Goal: Browse casually: Explore the website without a specific task or goal

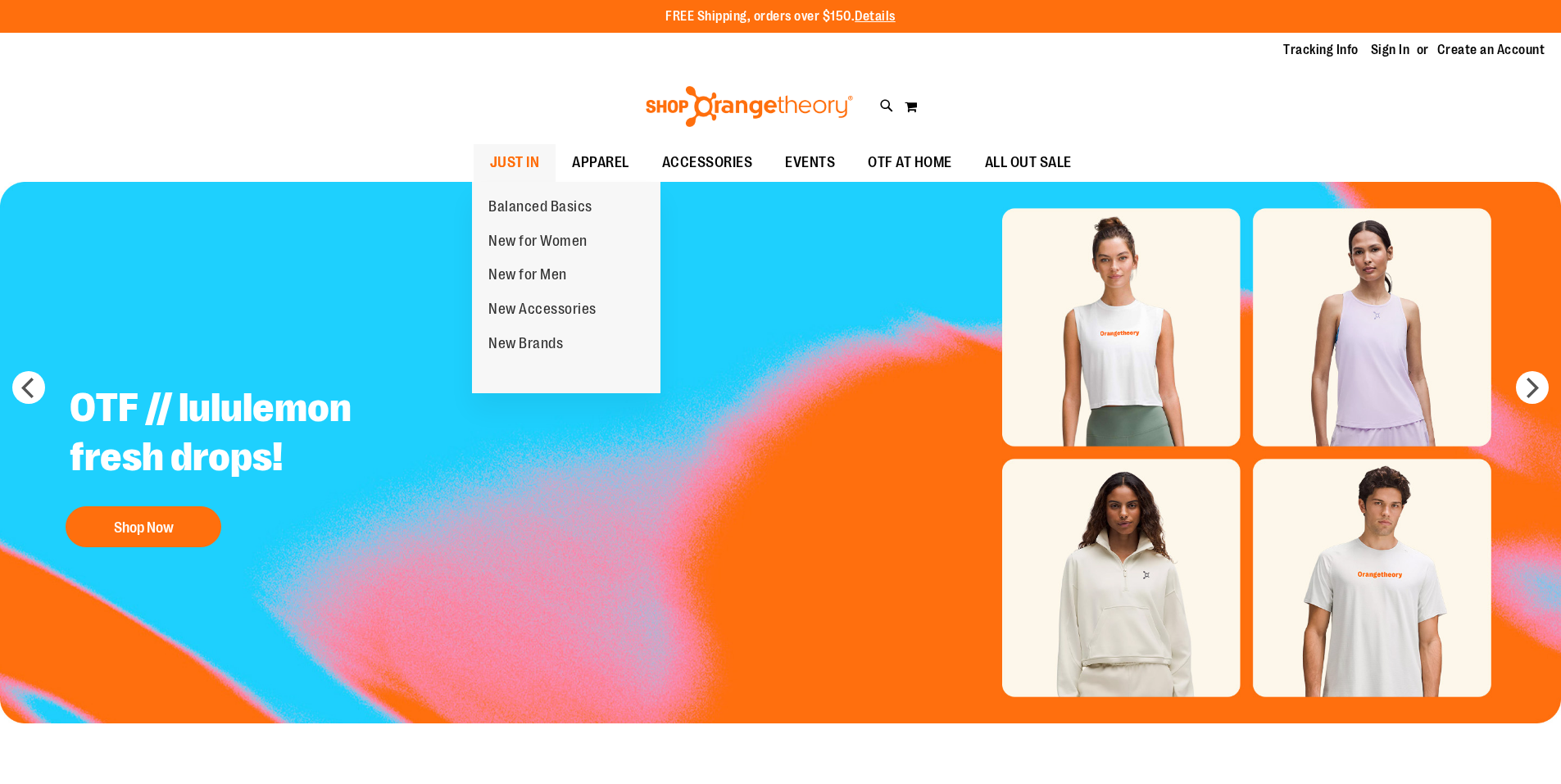
drag, startPoint x: 0, startPoint y: 0, endPoint x: 486, endPoint y: 152, distance: 509.2
click at [486, 152] on link "JUST IN" at bounding box center [515, 163] width 83 height 38
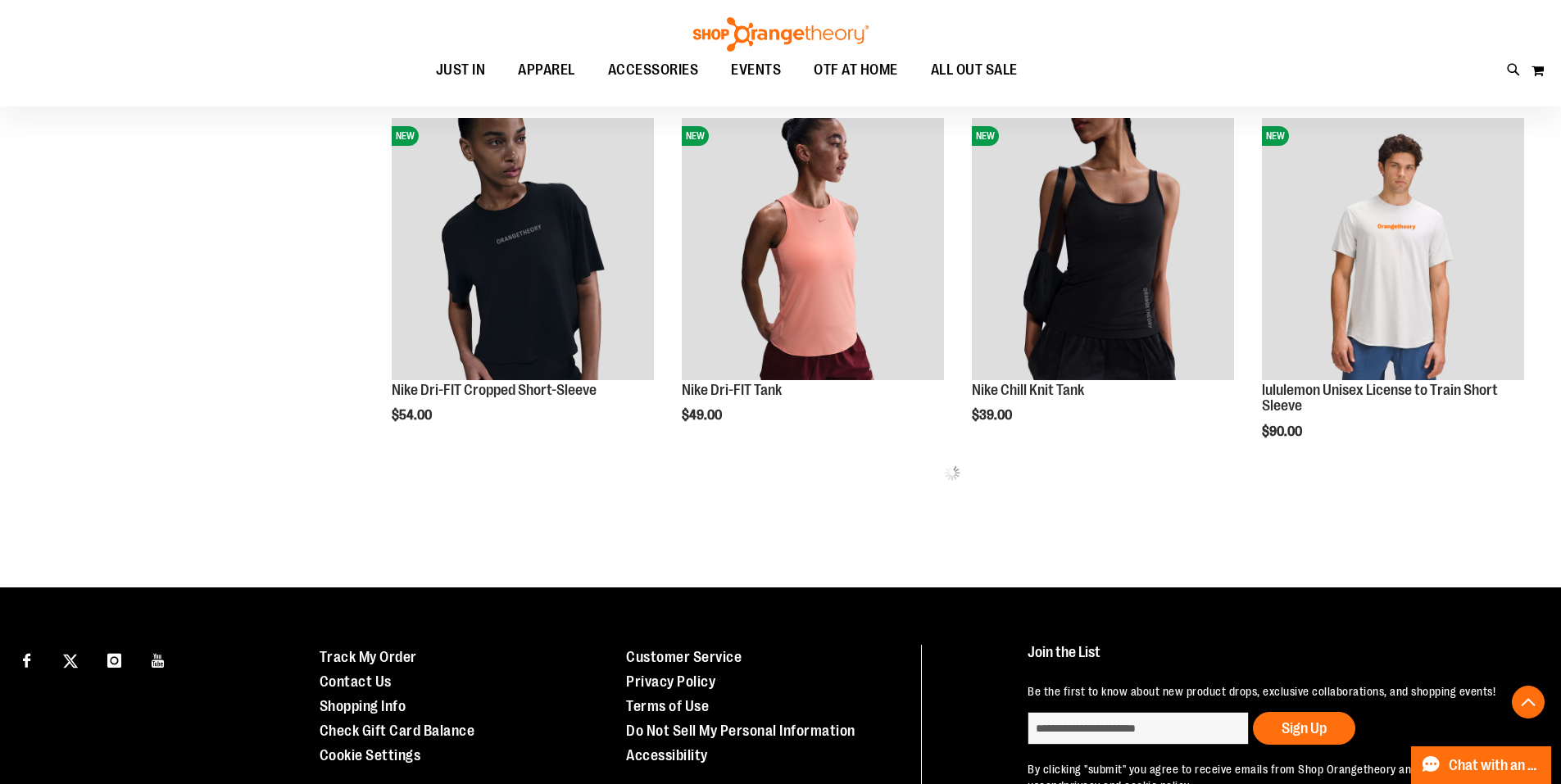
scroll to position [901, 0]
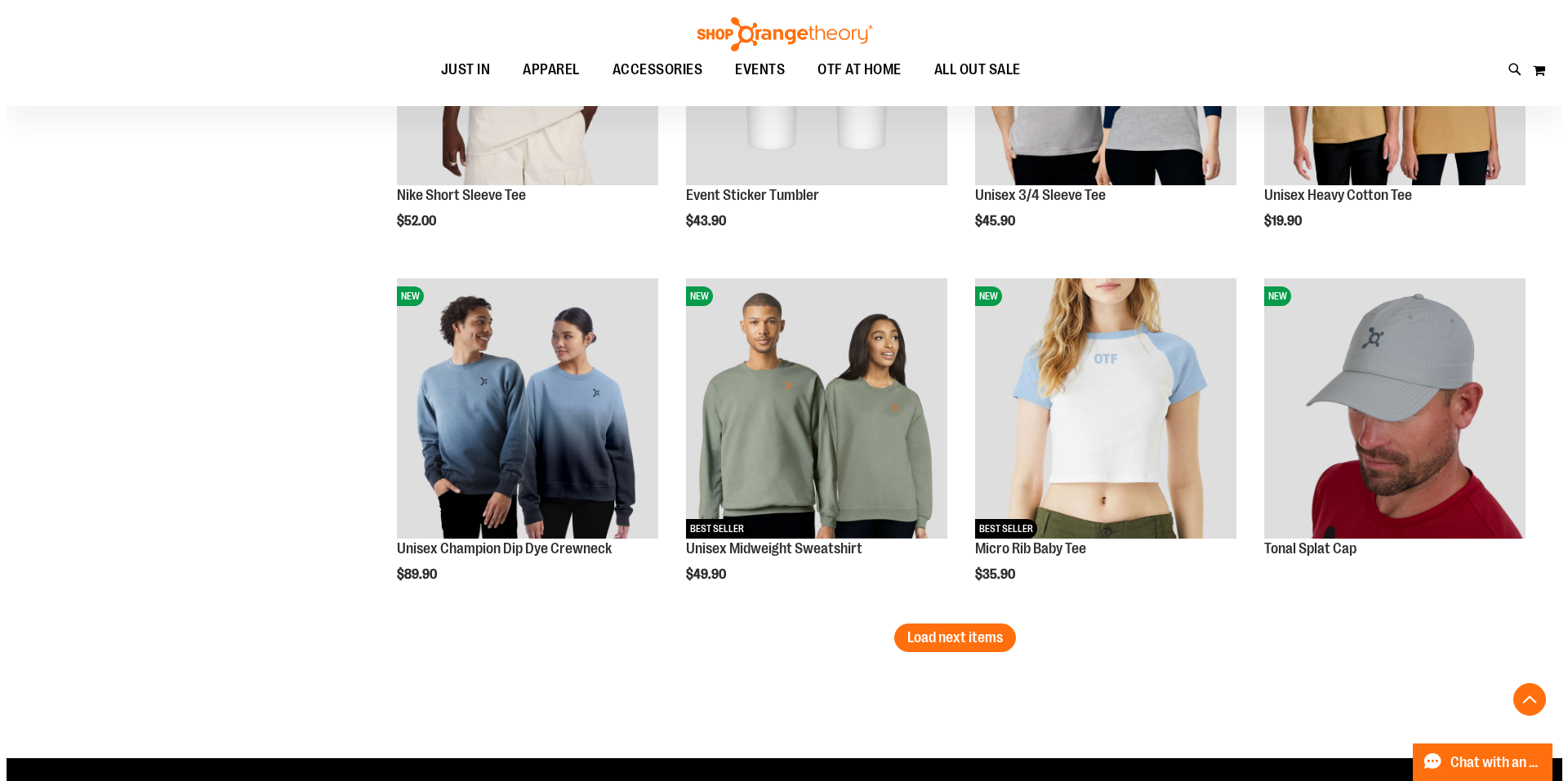
scroll to position [2856, 0]
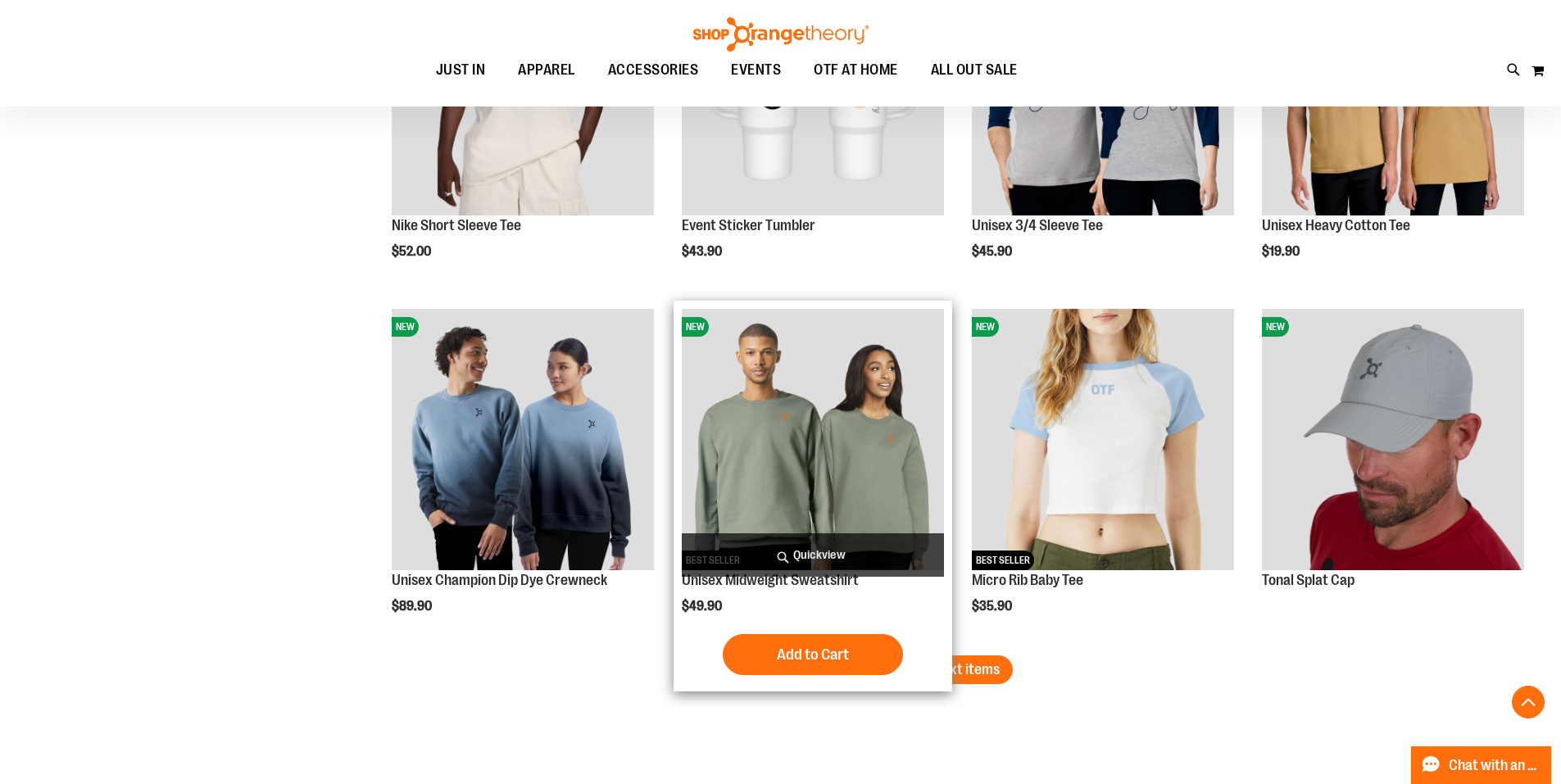
click at [813, 547] on span "Quickview" at bounding box center [813, 555] width 263 height 44
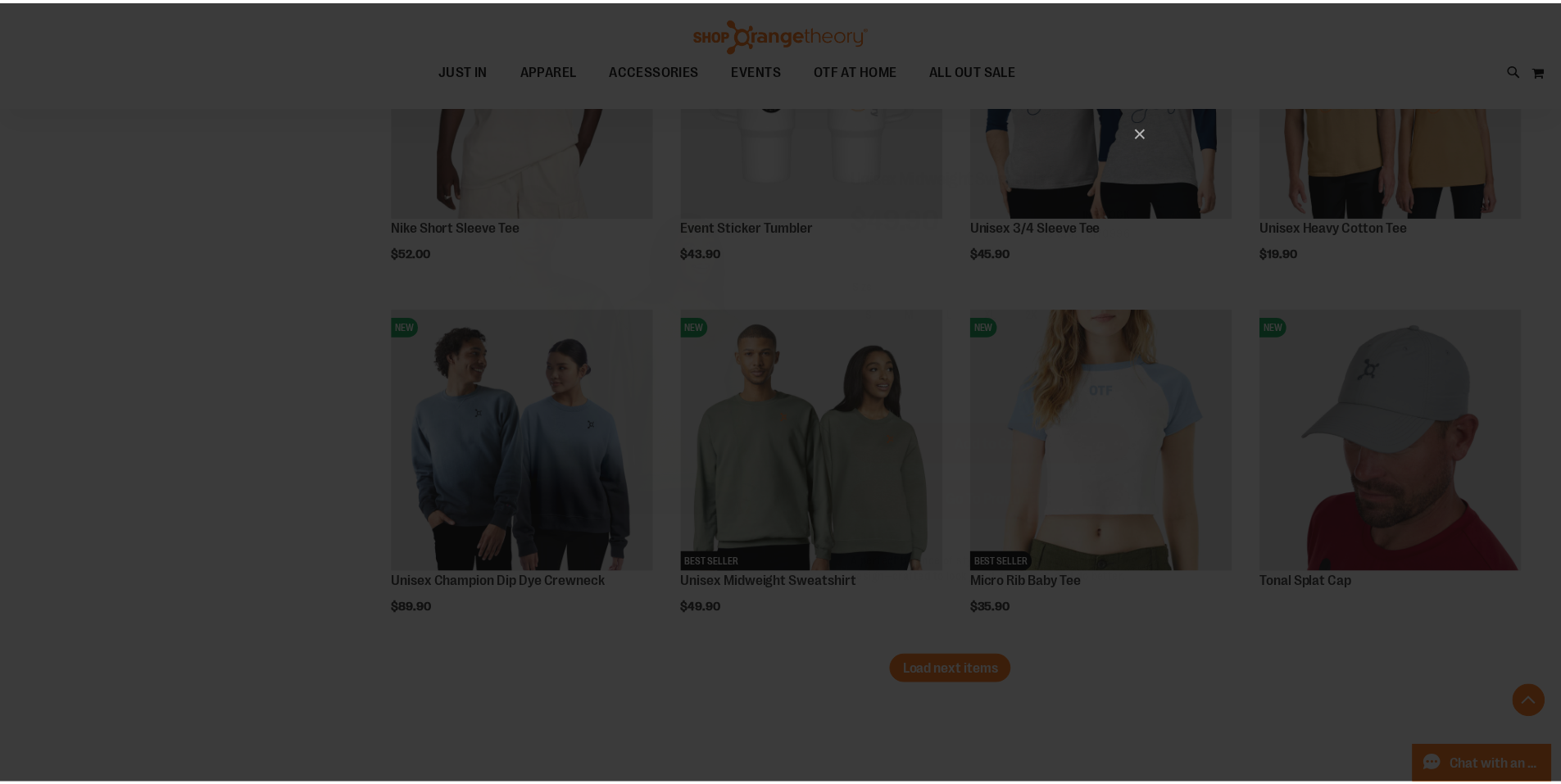
scroll to position [0, 0]
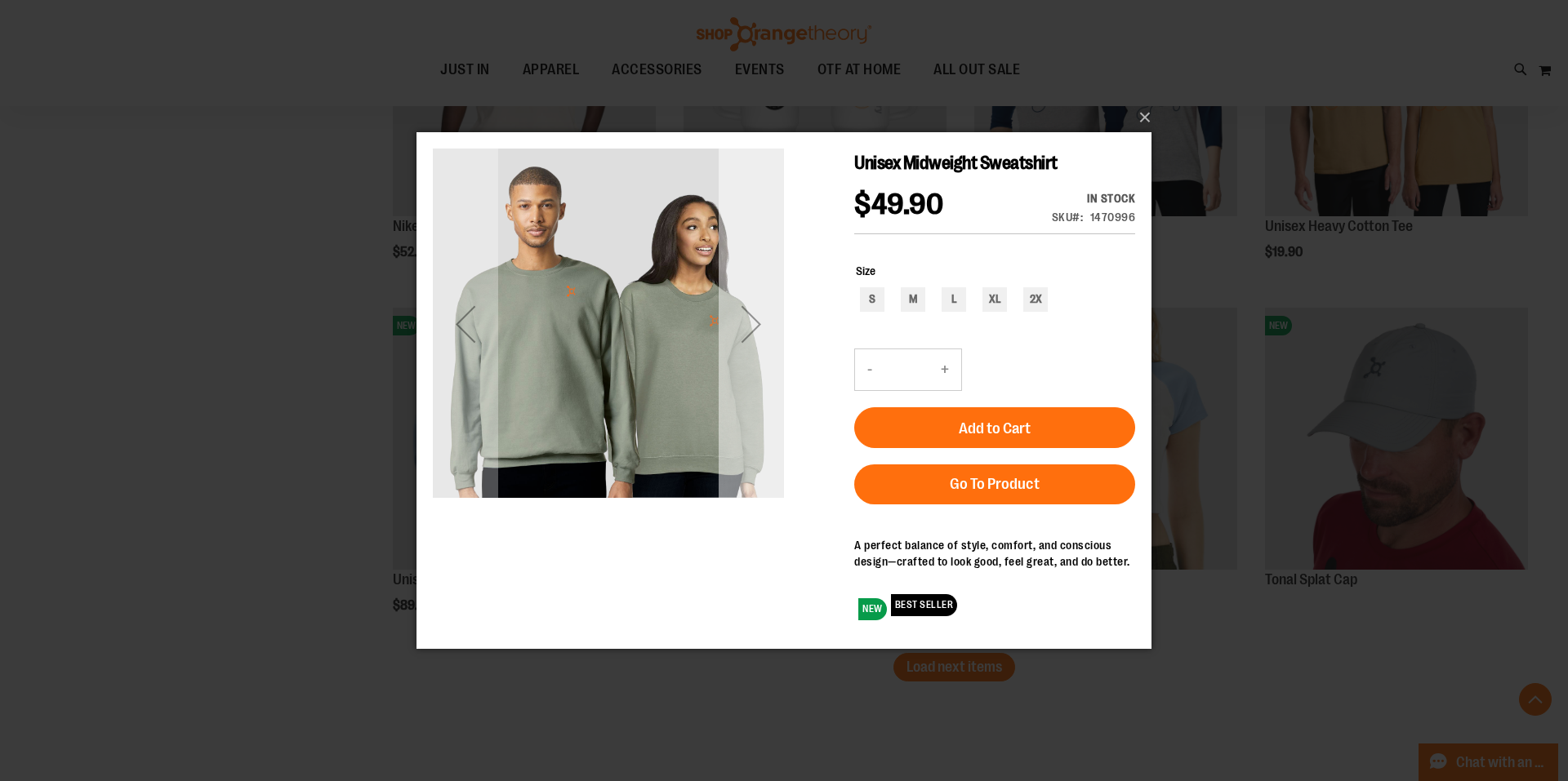
click at [772, 293] on div "Next" at bounding box center [751, 323] width 65 height 65
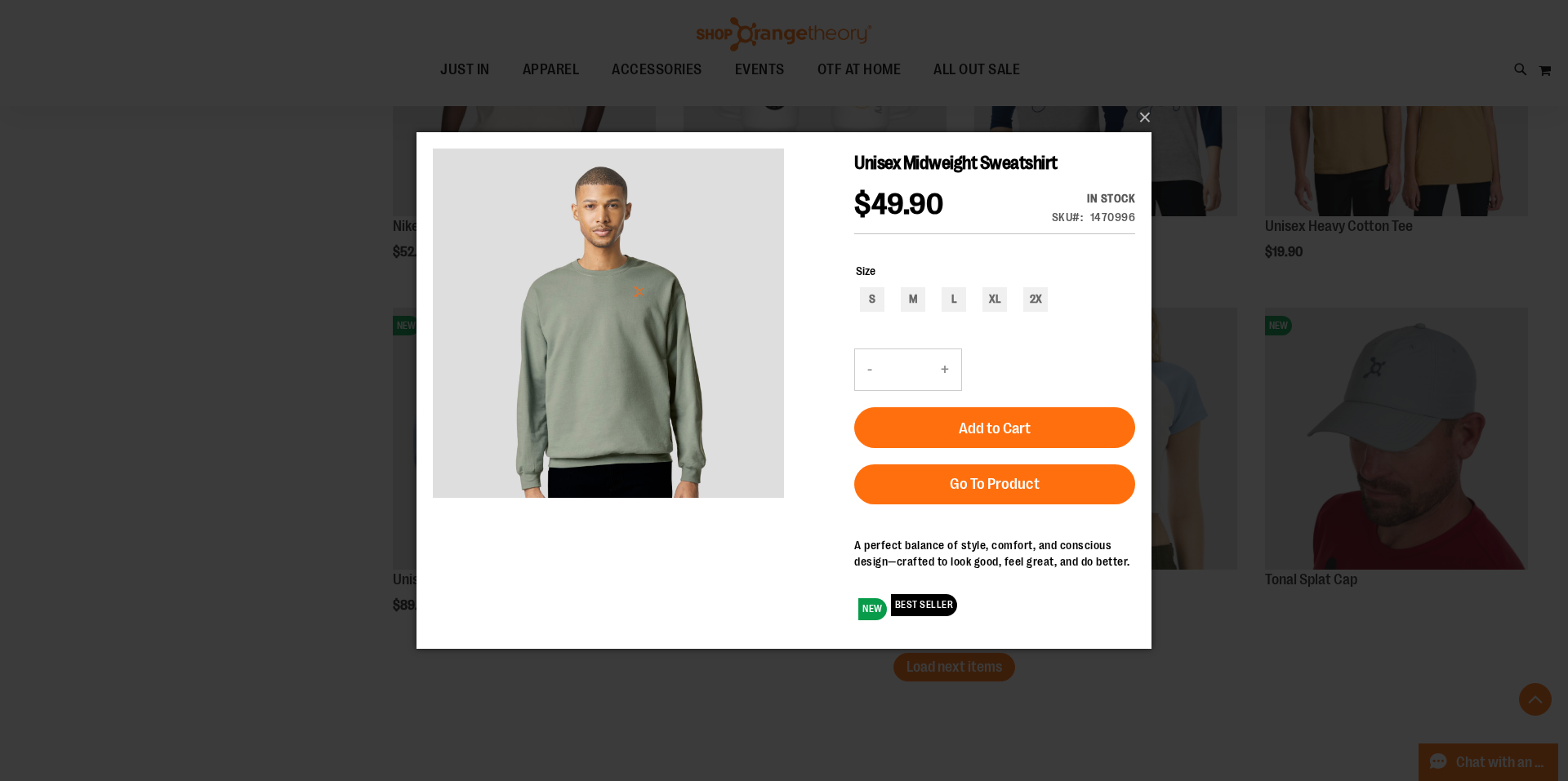
click at [788, 284] on div "Unisex Midweight Sweatshirt $49.90 In stock Only %1 left SKU 1470996 Size S M L…" at bounding box center [784, 270] width 702 height 245
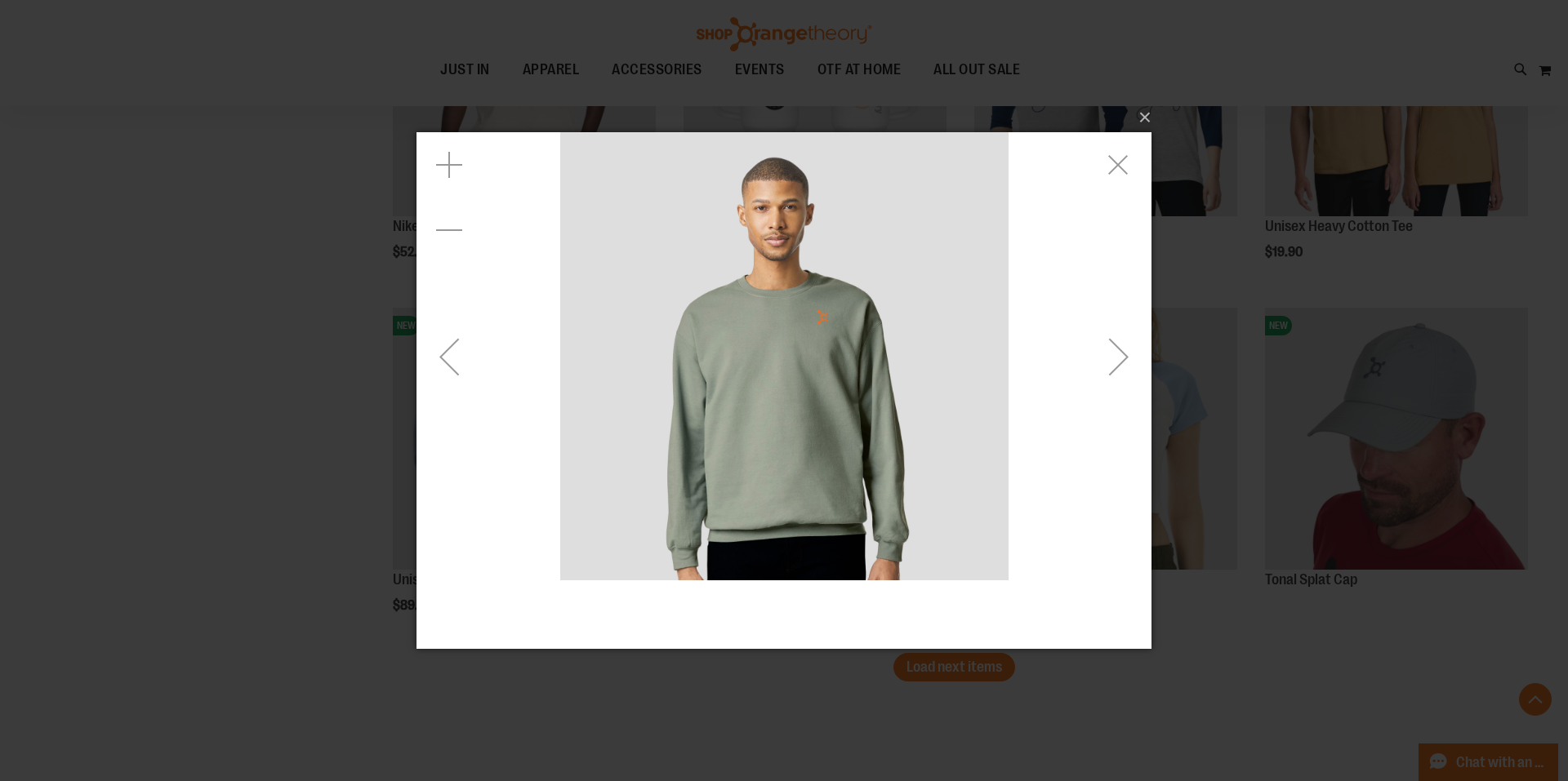
click at [459, 352] on div "Previous" at bounding box center [449, 356] width 65 height 65
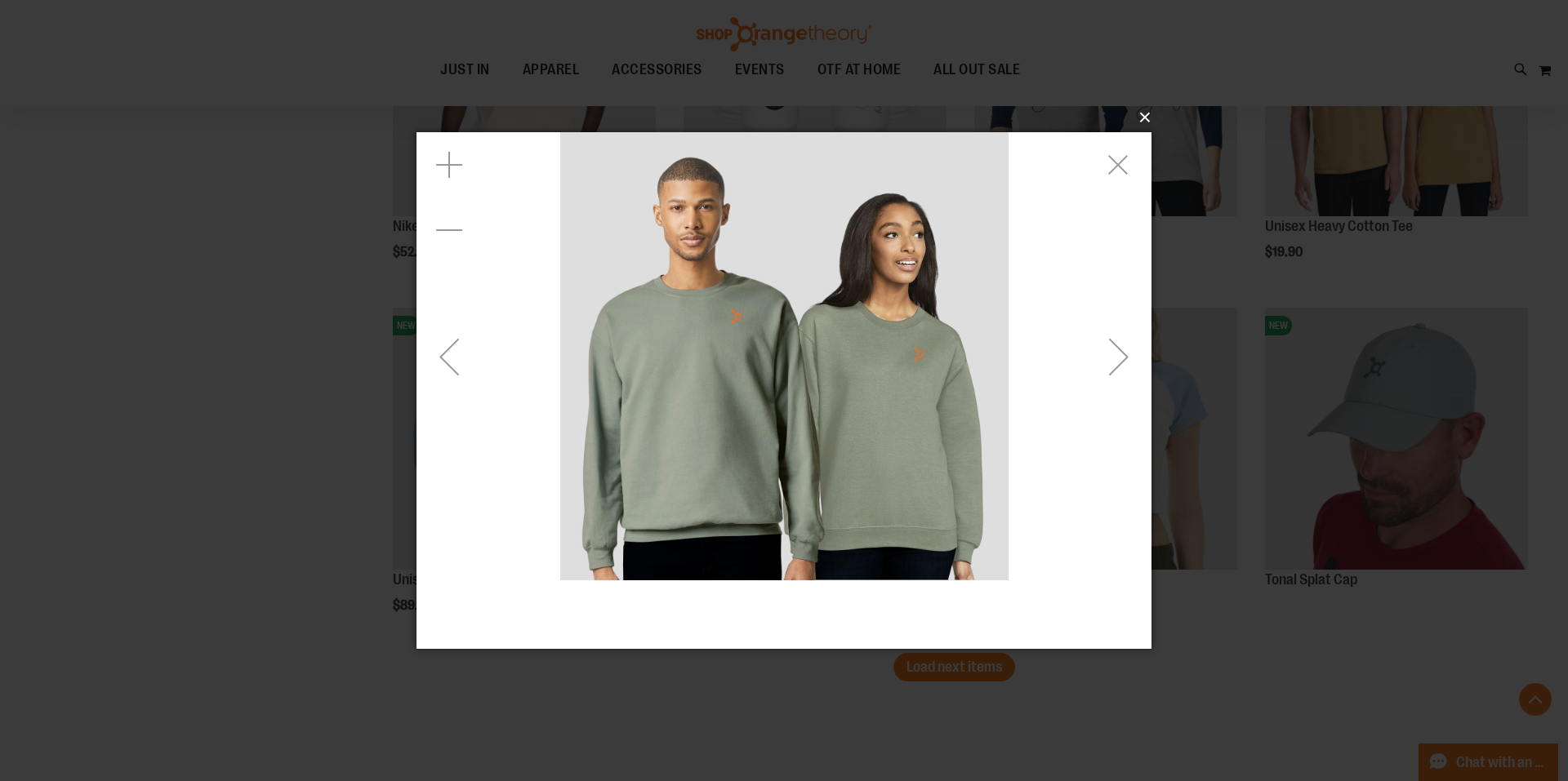
click at [1146, 114] on button "×" at bounding box center [788, 117] width 735 height 36
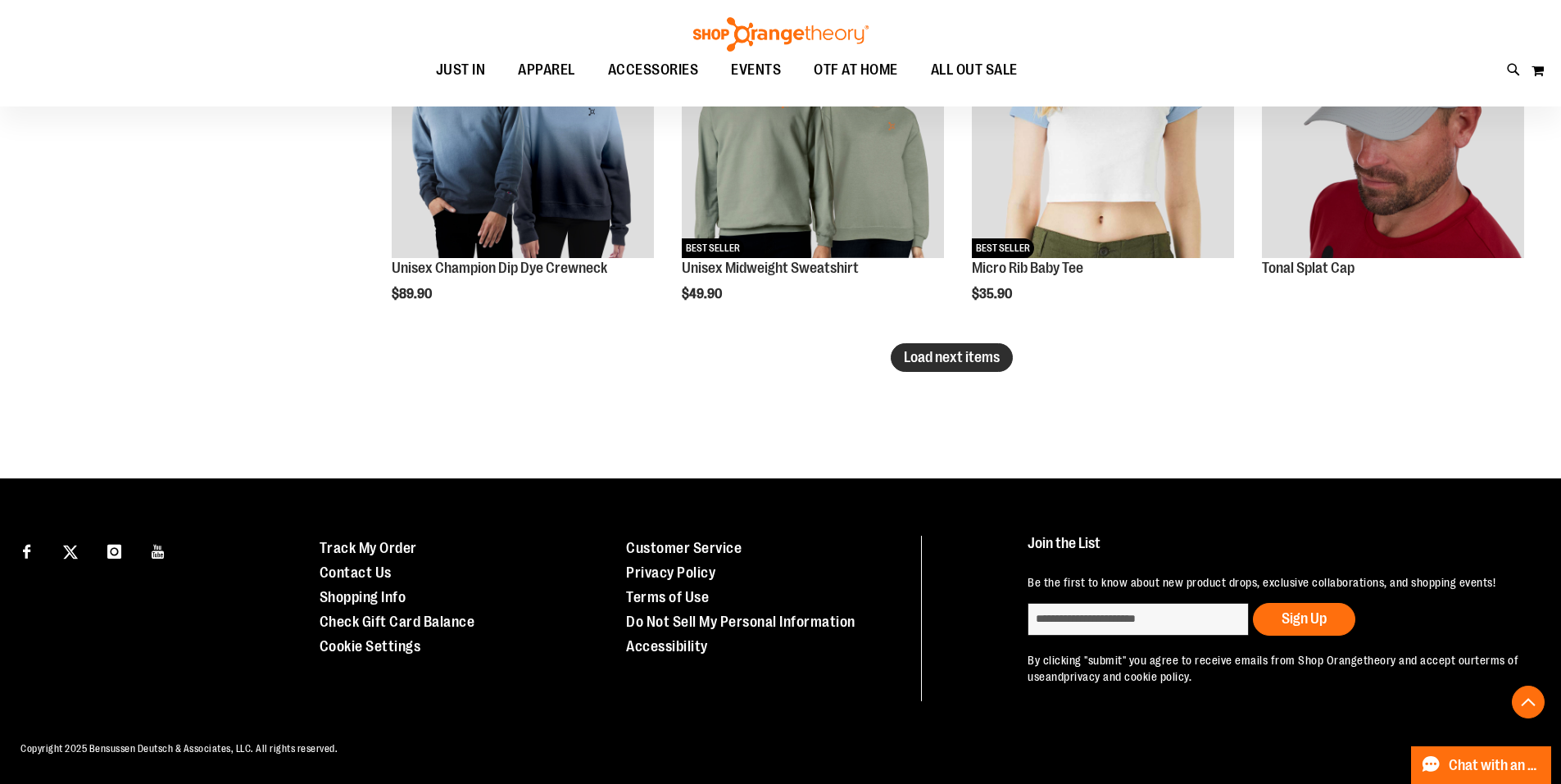
click at [965, 361] on span "Load next items" at bounding box center [952, 357] width 96 height 17
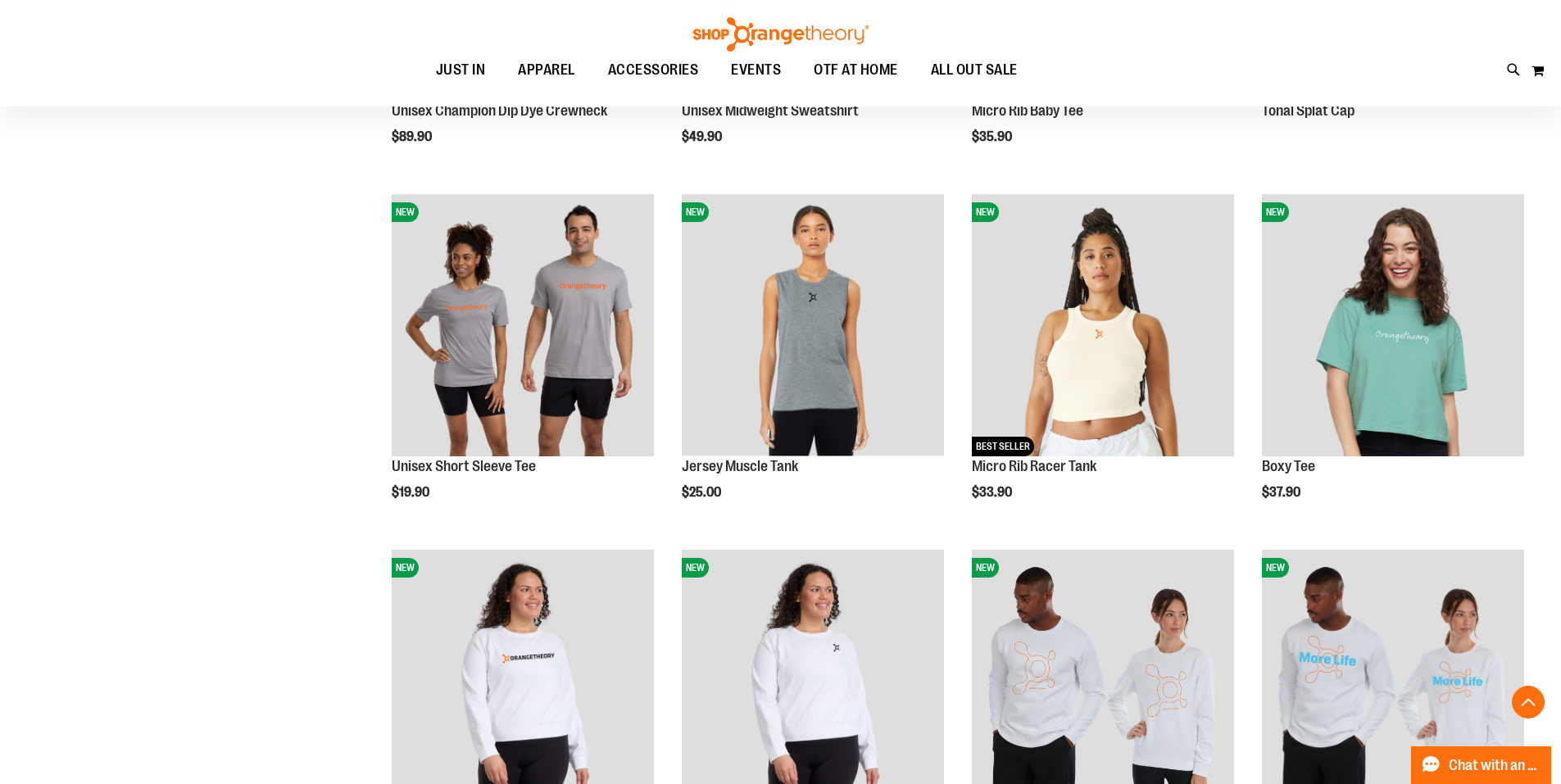
scroll to position [3343, 0]
